Goal: Transaction & Acquisition: Download file/media

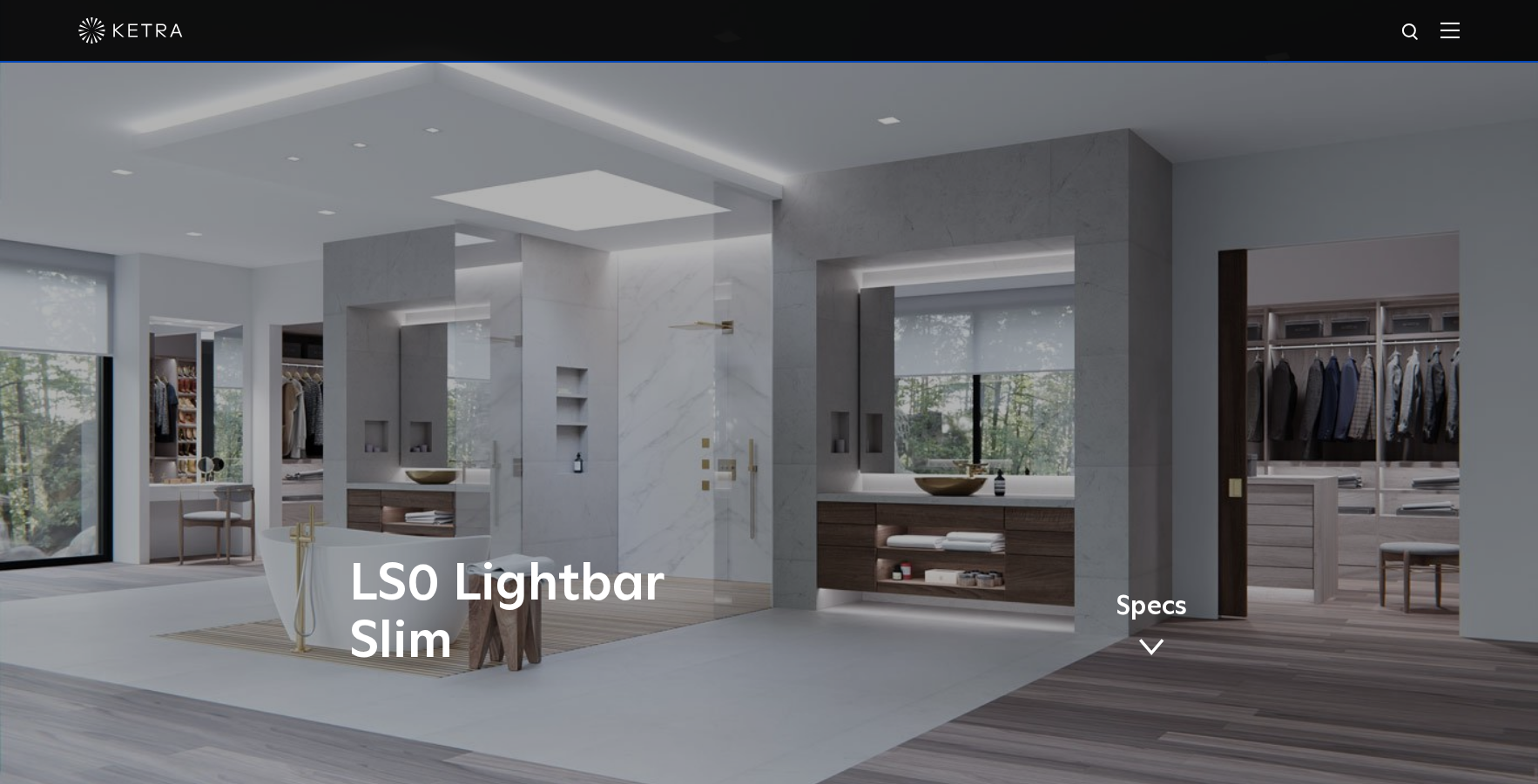
scroll to position [4, 0]
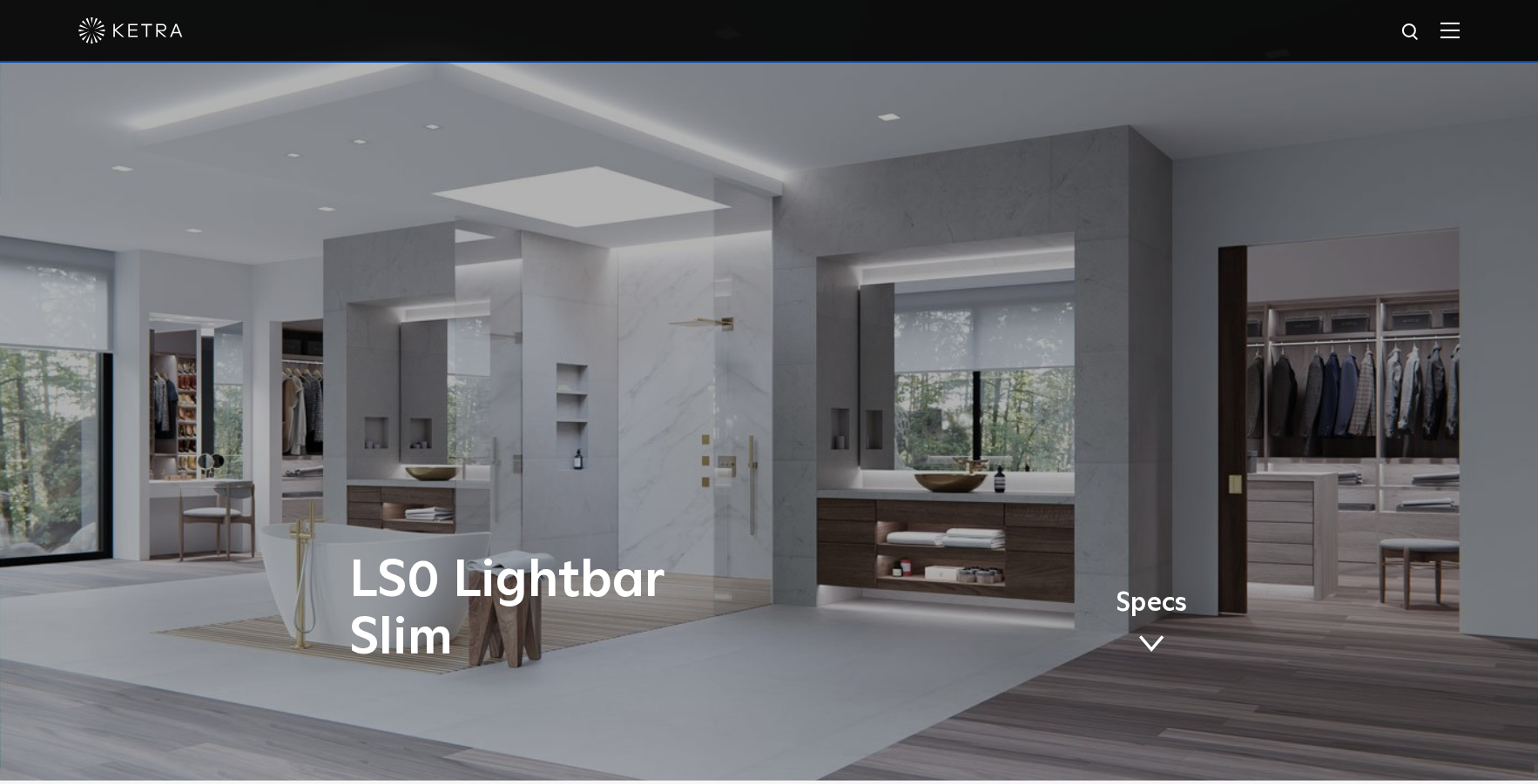
click at [135, 28] on img at bounding box center [131, 31] width 105 height 26
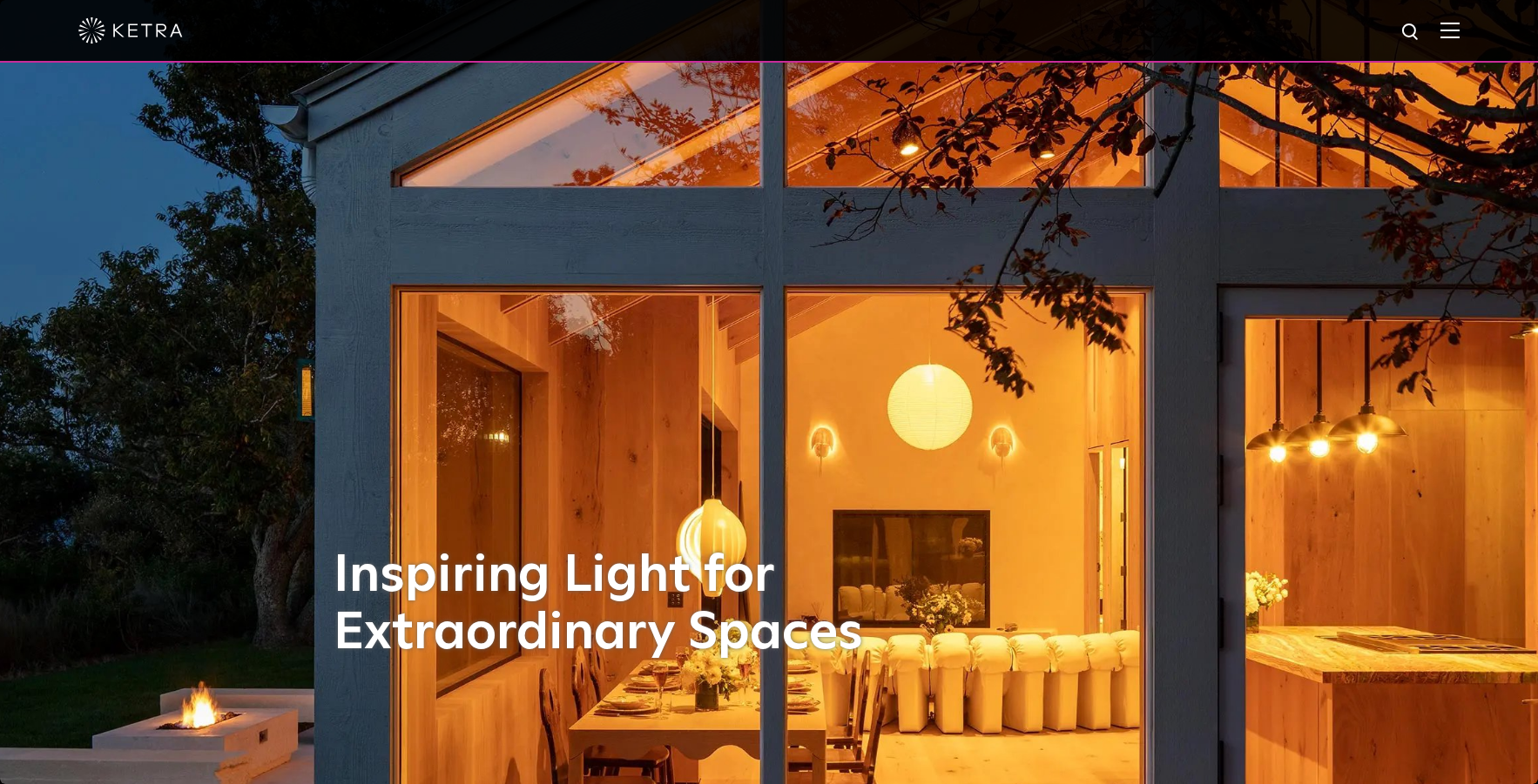
click at [1460, 36] on img at bounding box center [1450, 30] width 19 height 17
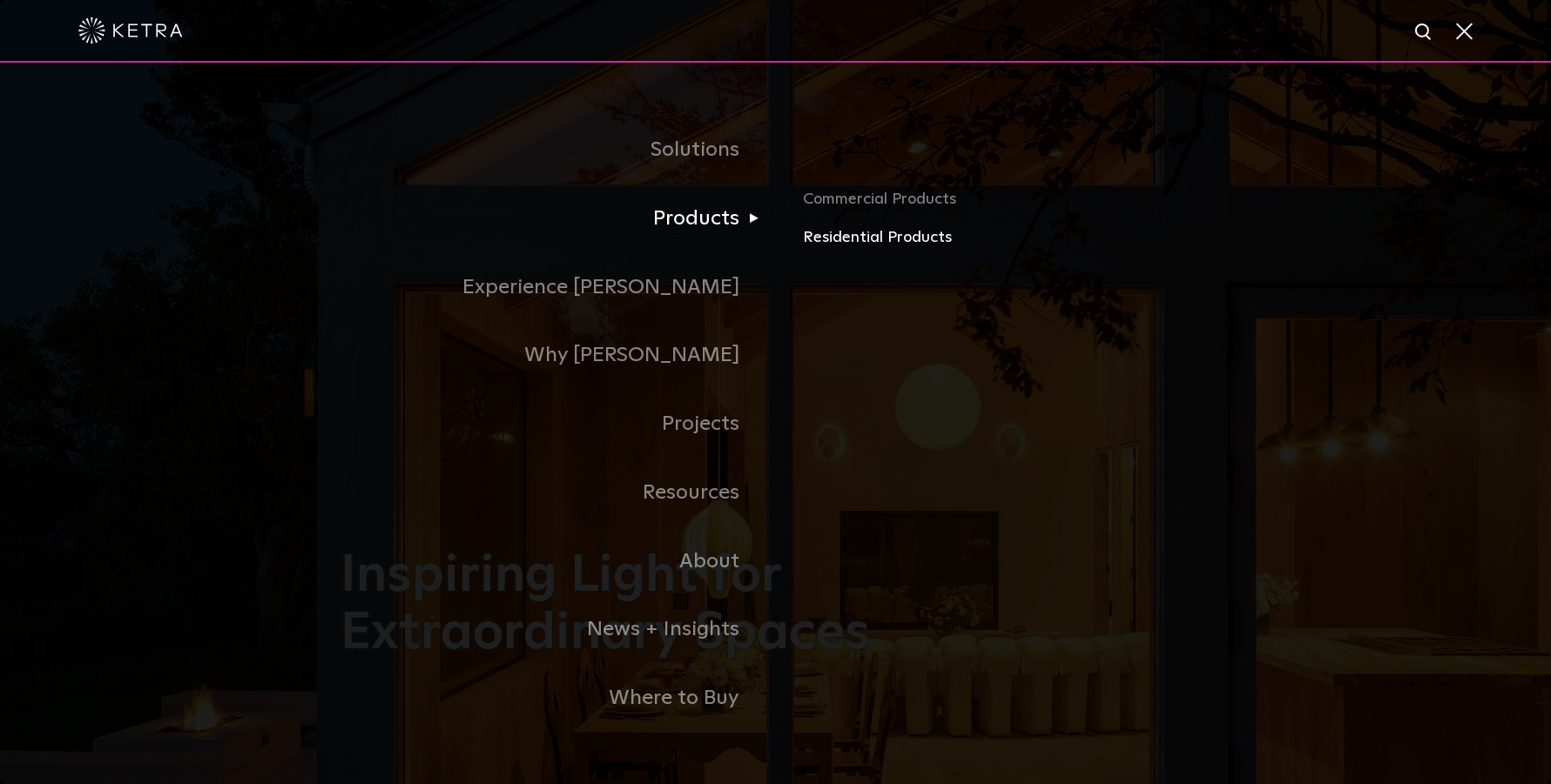
click at [827, 243] on link "Residential Products" at bounding box center [1007, 238] width 408 height 25
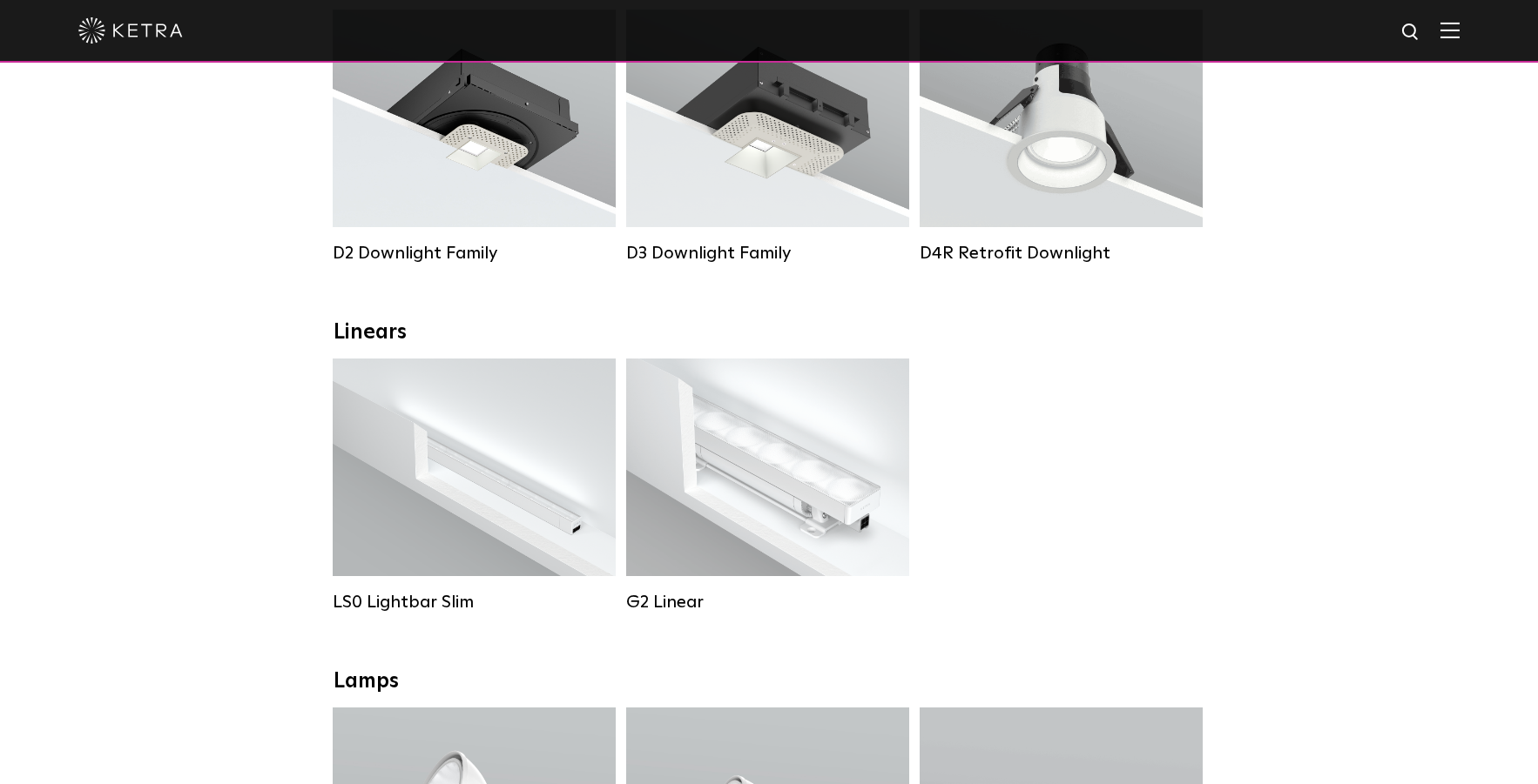
scroll to position [287, 0]
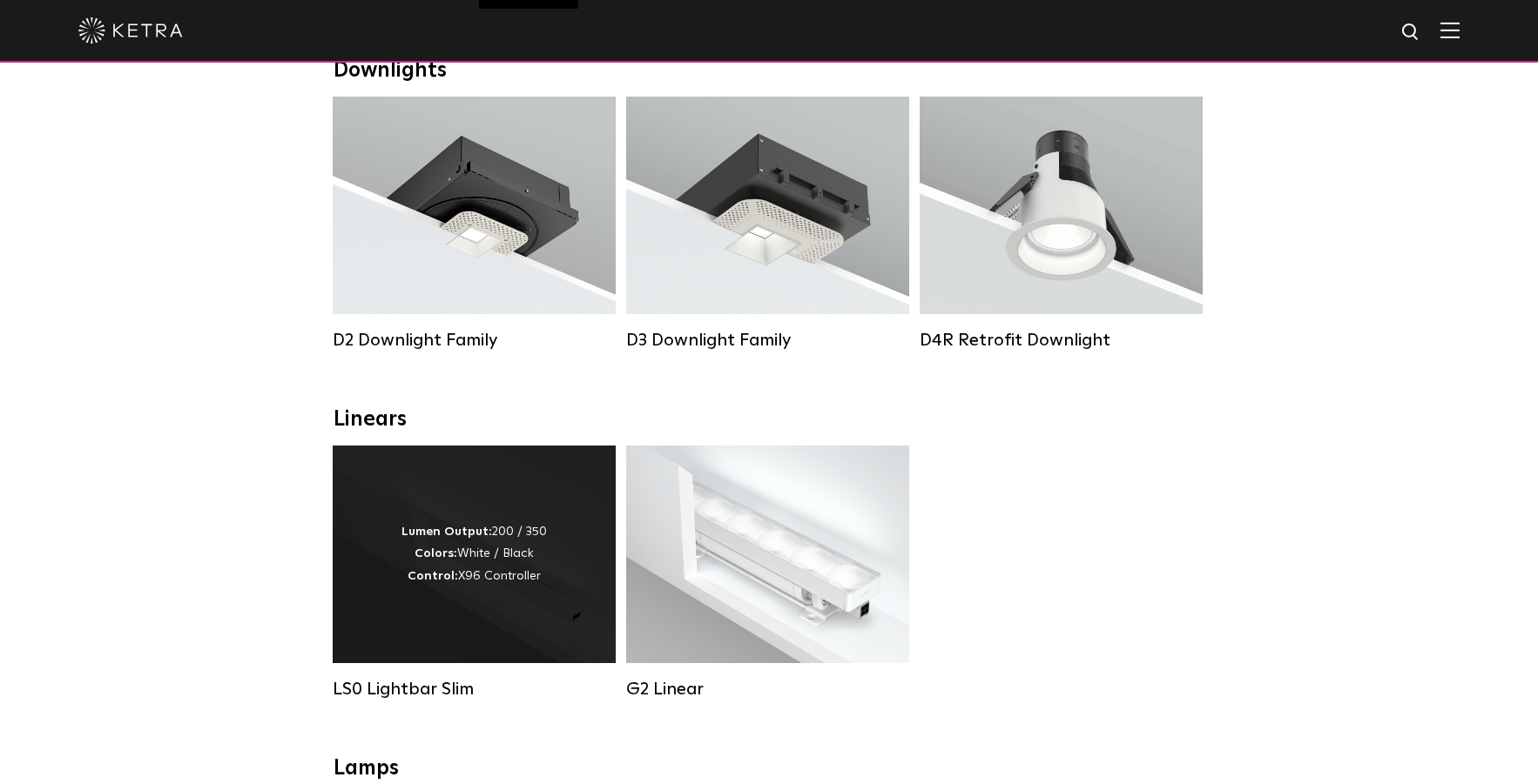
click at [464, 533] on strong "Lumen Output:" at bounding box center [447, 531] width 91 height 12
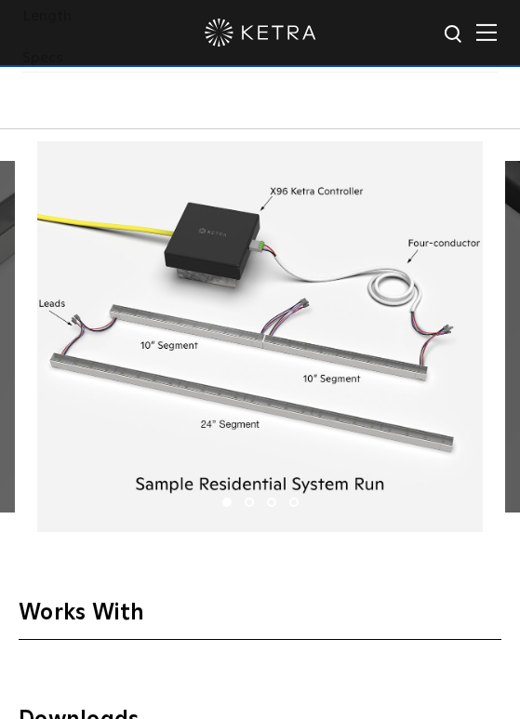
scroll to position [2720, 0]
click at [291, 369] on div at bounding box center [260, 336] width 446 height 391
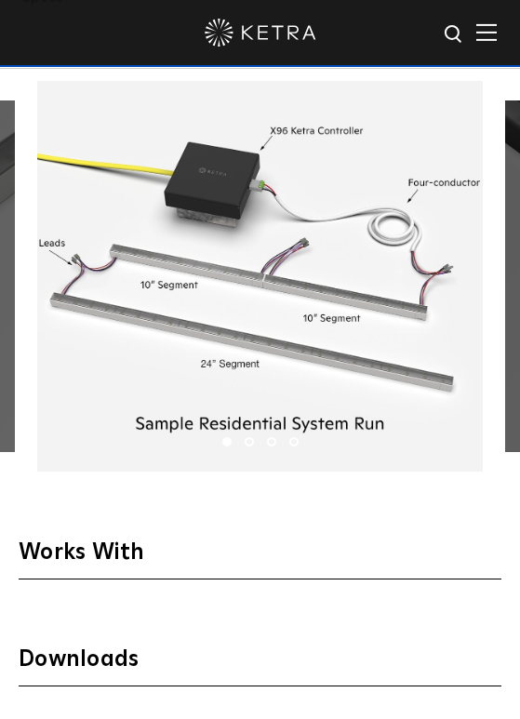
scroll to position [2780, 0]
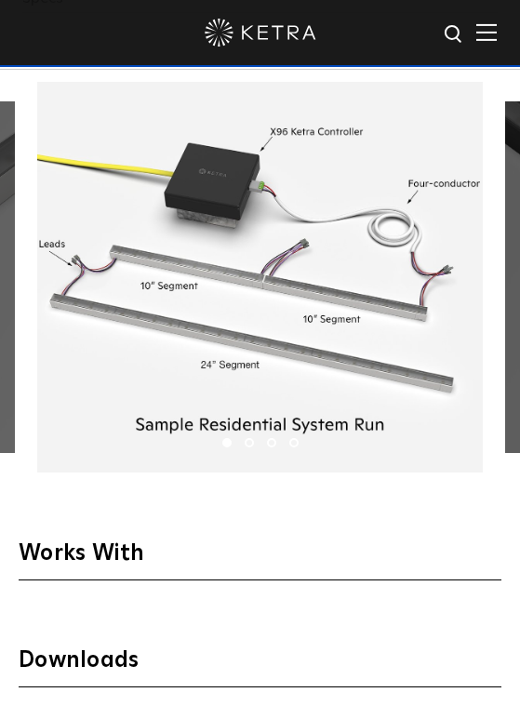
click at [250, 438] on li "2" at bounding box center [249, 442] width 9 height 9
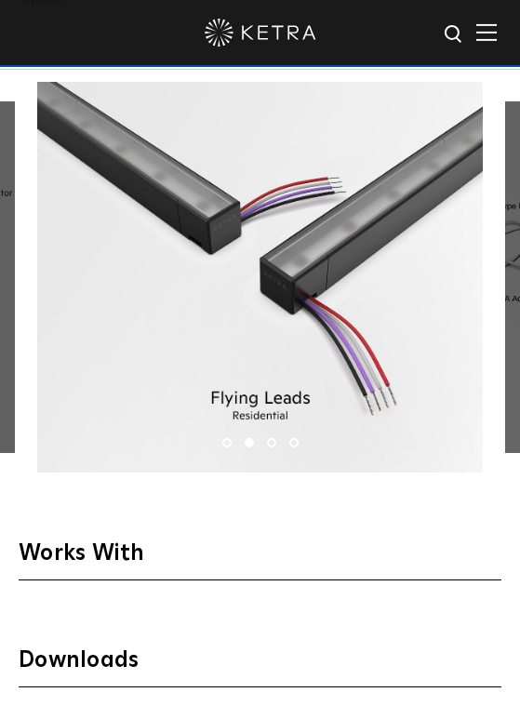
click at [273, 438] on li "3" at bounding box center [271, 442] width 9 height 9
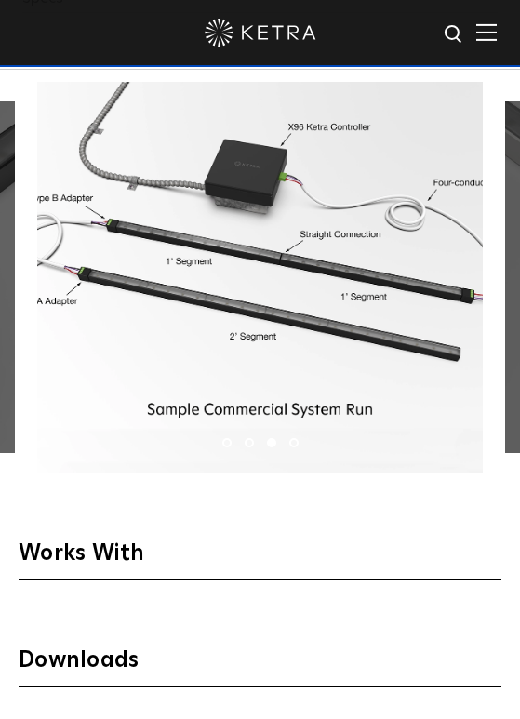
click at [295, 438] on li "4" at bounding box center [293, 442] width 9 height 9
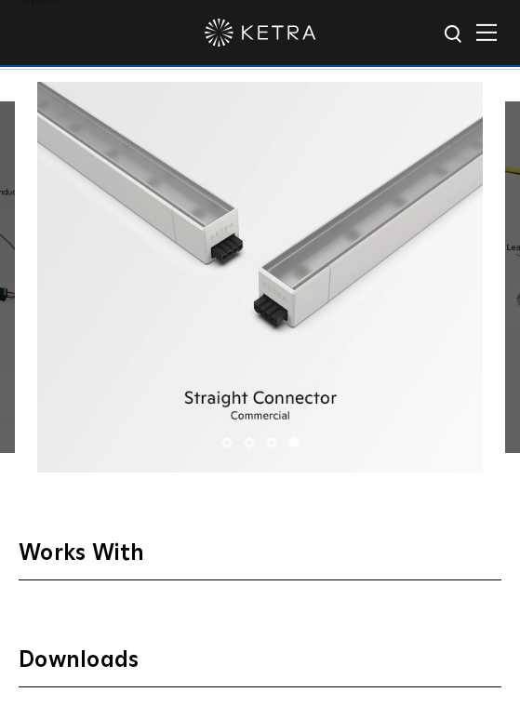
click at [225, 439] on li "1" at bounding box center [226, 442] width 9 height 9
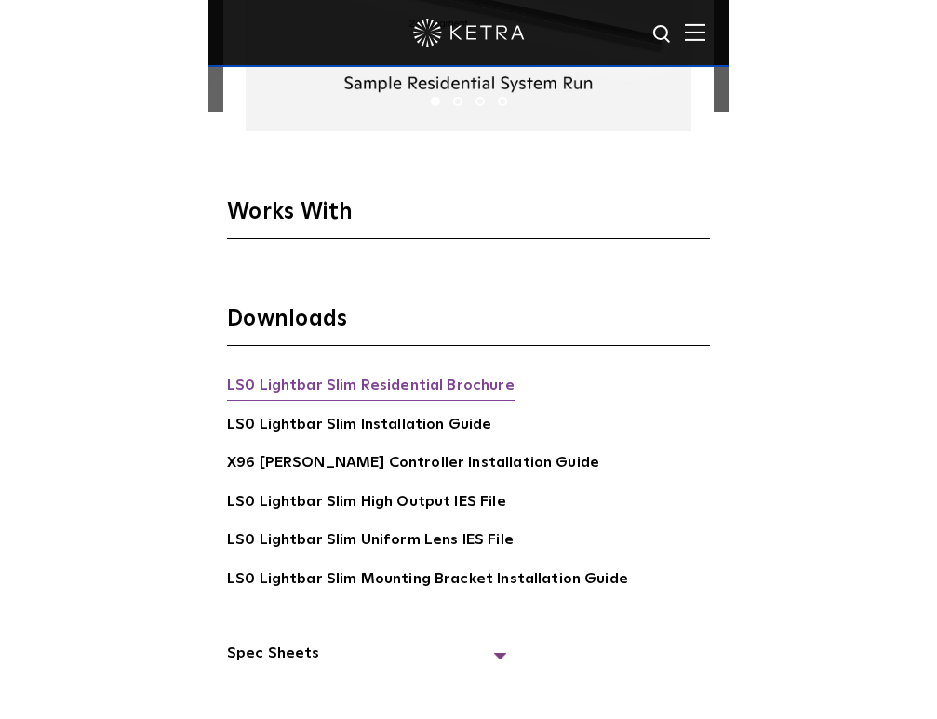
scroll to position [3153, 0]
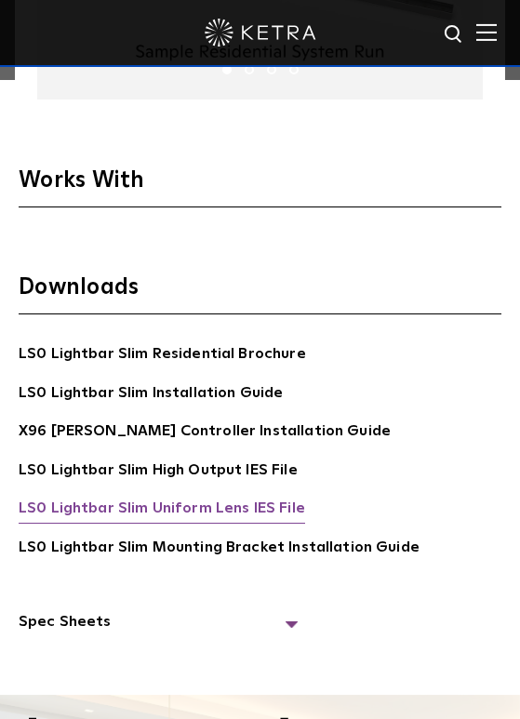
click at [142, 500] on link "LS0 Lightbar Slim Uniform Lens IES File" at bounding box center [162, 510] width 287 height 27
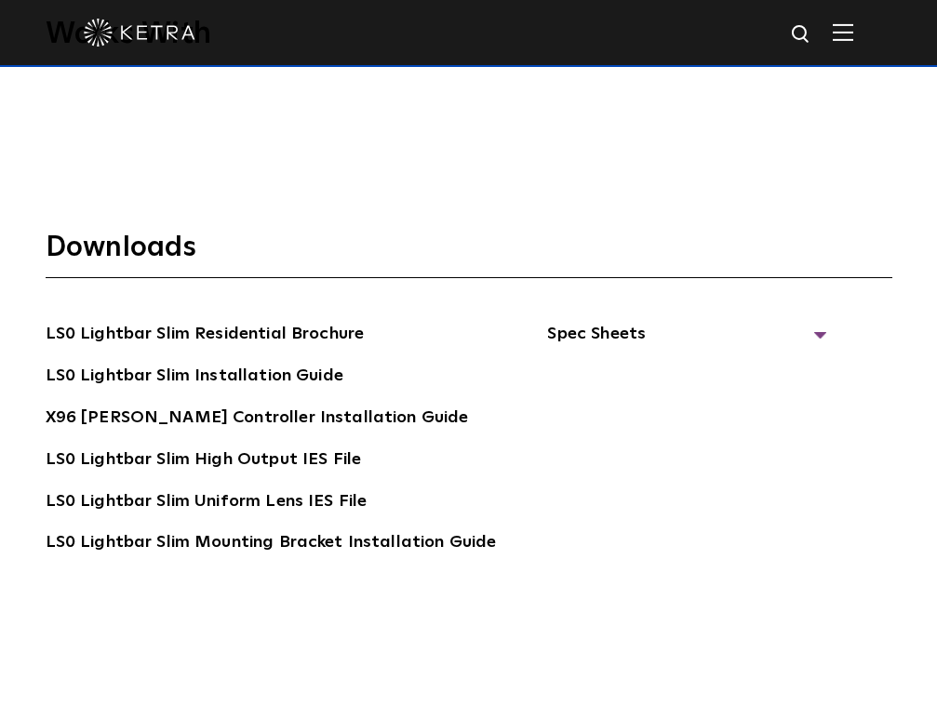
scroll to position [2929, 0]
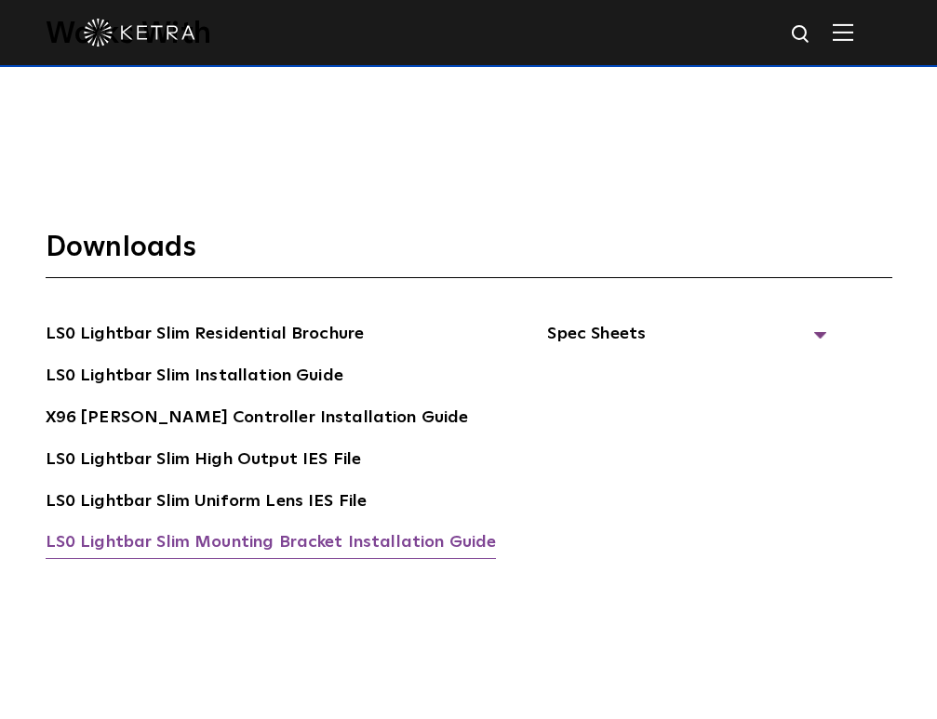
click at [424, 529] on link "LS0 Lightbar Slim Mounting Bracket Installation Guide" at bounding box center [271, 544] width 451 height 30
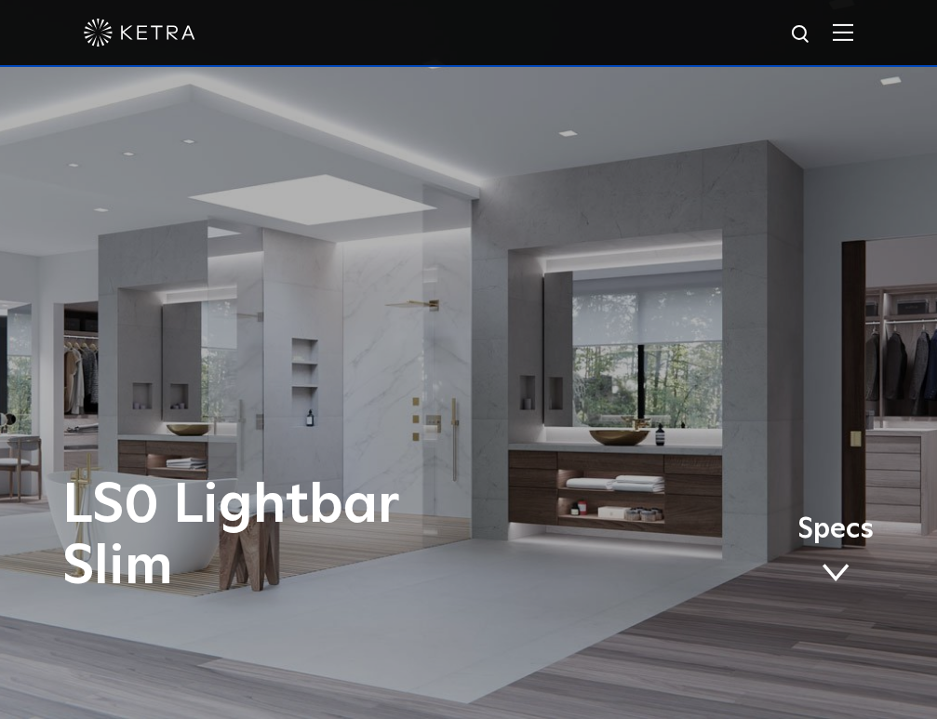
scroll to position [0, 0]
